Goal: Check status

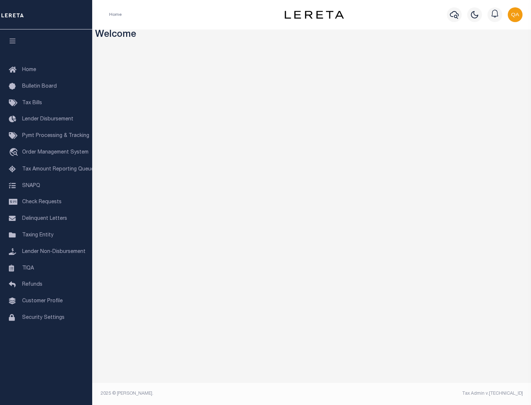
click at [46, 202] on span "Check Requests" at bounding box center [41, 202] width 39 height 5
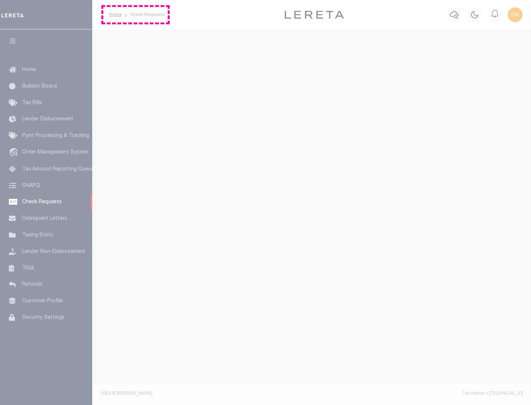
select select "50"
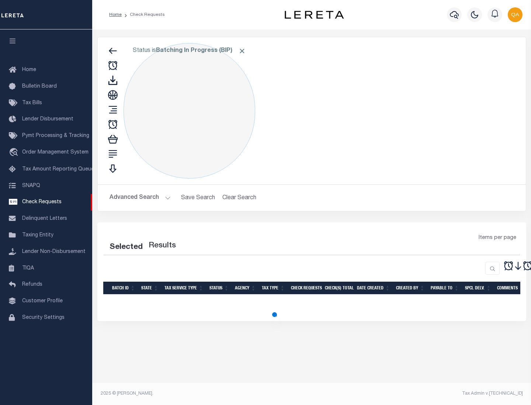
select select "50"
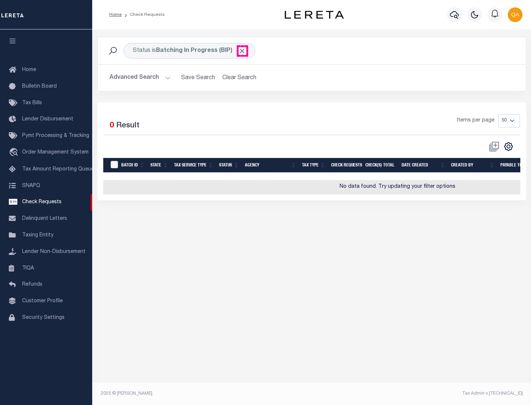
click at [242, 51] on span "Click to Remove" at bounding box center [242, 51] width 8 height 8
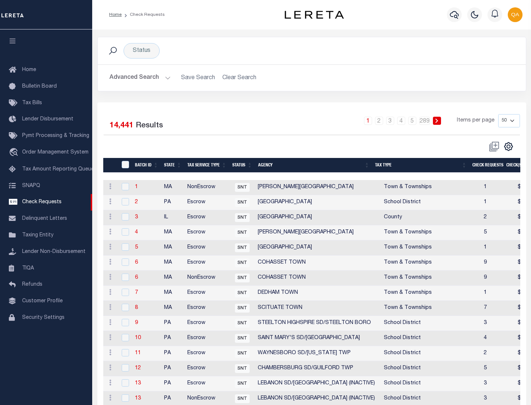
scroll to position [355, 0]
